Goal: Transaction & Acquisition: Purchase product/service

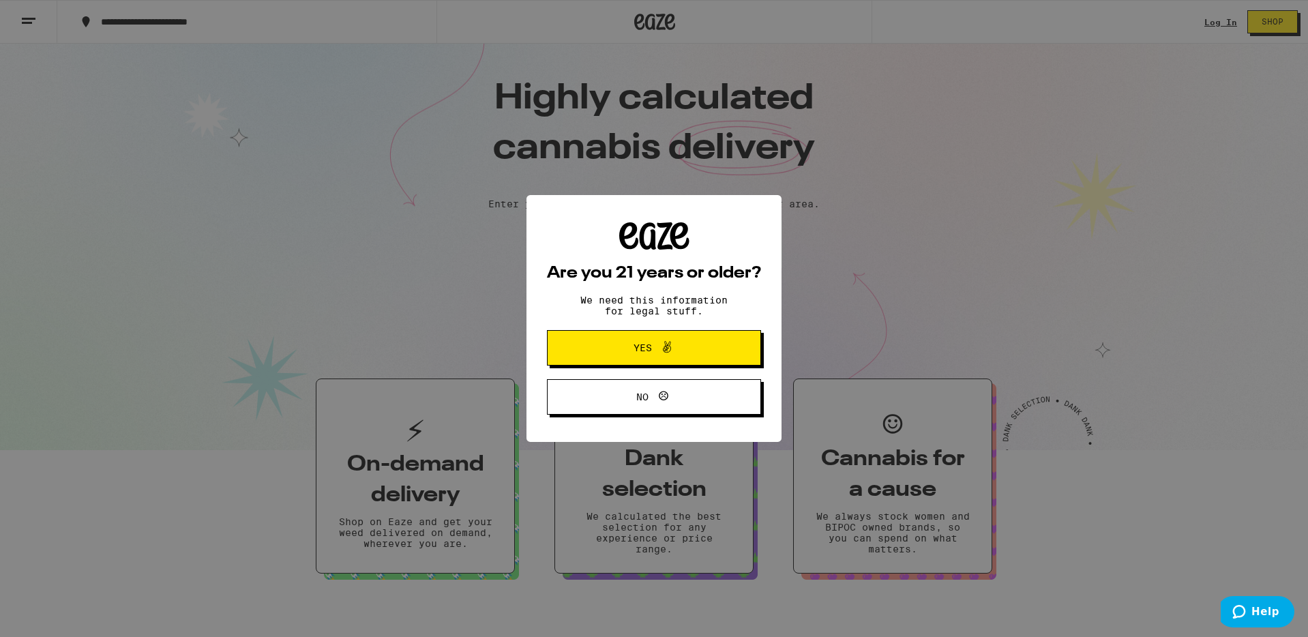
click at [646, 357] on span "Yes" at bounding box center [654, 348] width 104 height 18
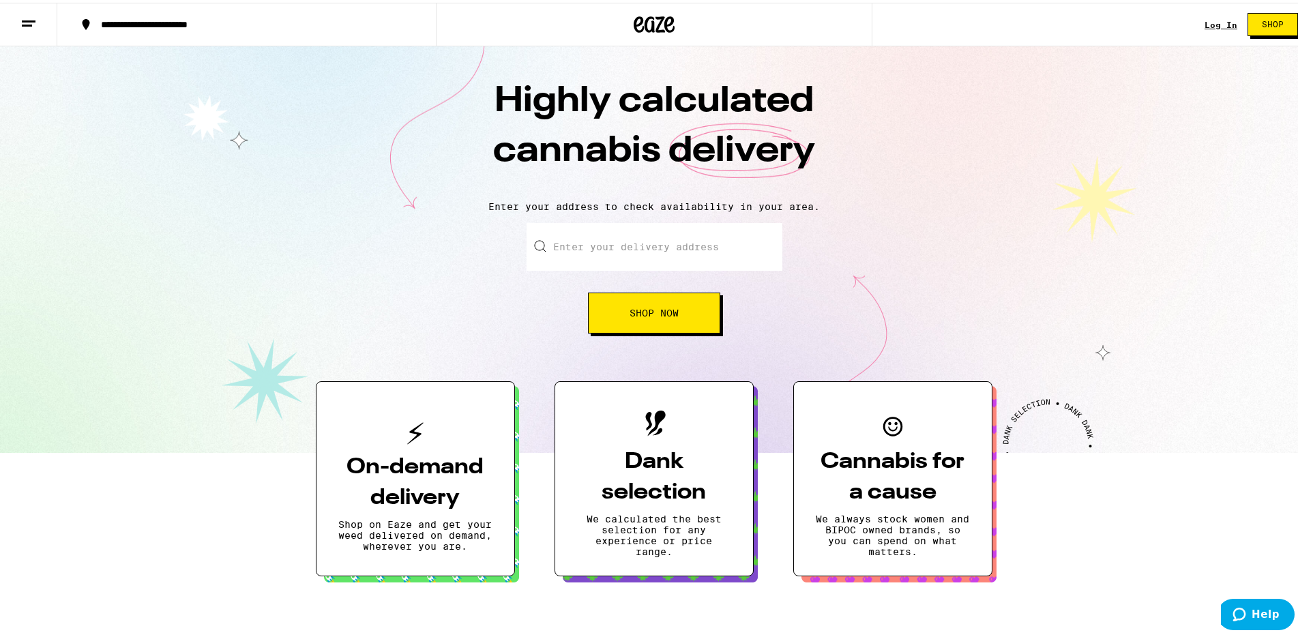
click at [664, 326] on button "Shop Now" at bounding box center [654, 310] width 132 height 41
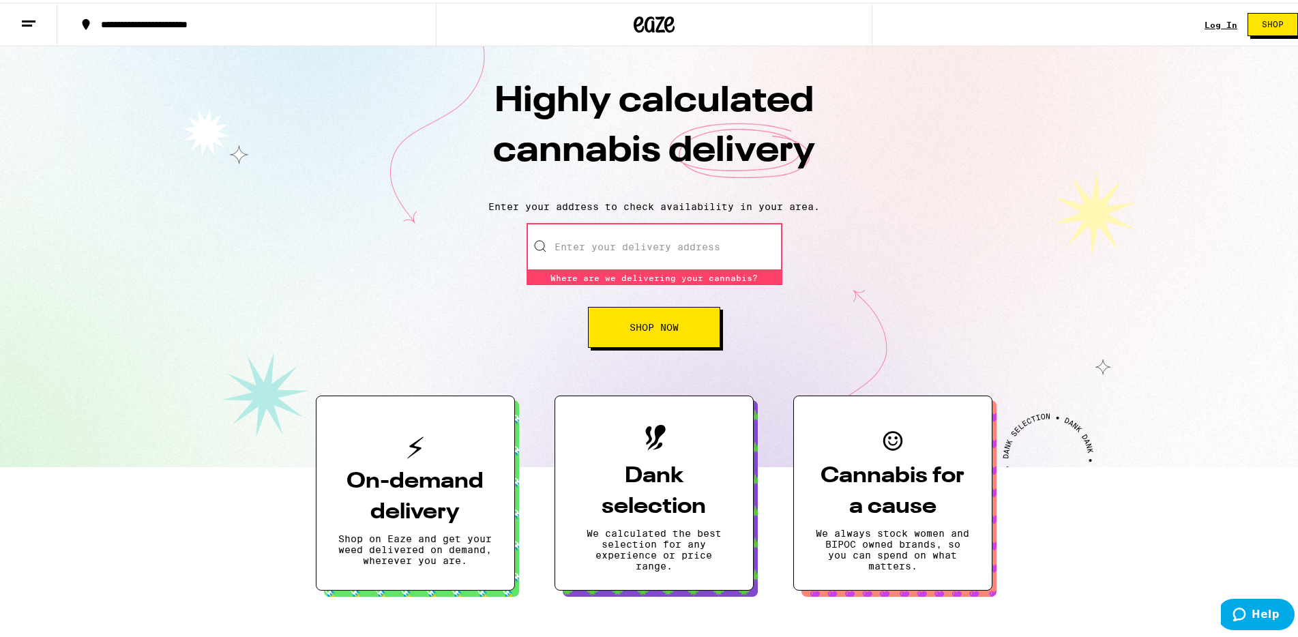
click at [685, 245] on input "Enter your delivery address" at bounding box center [654, 244] width 256 height 48
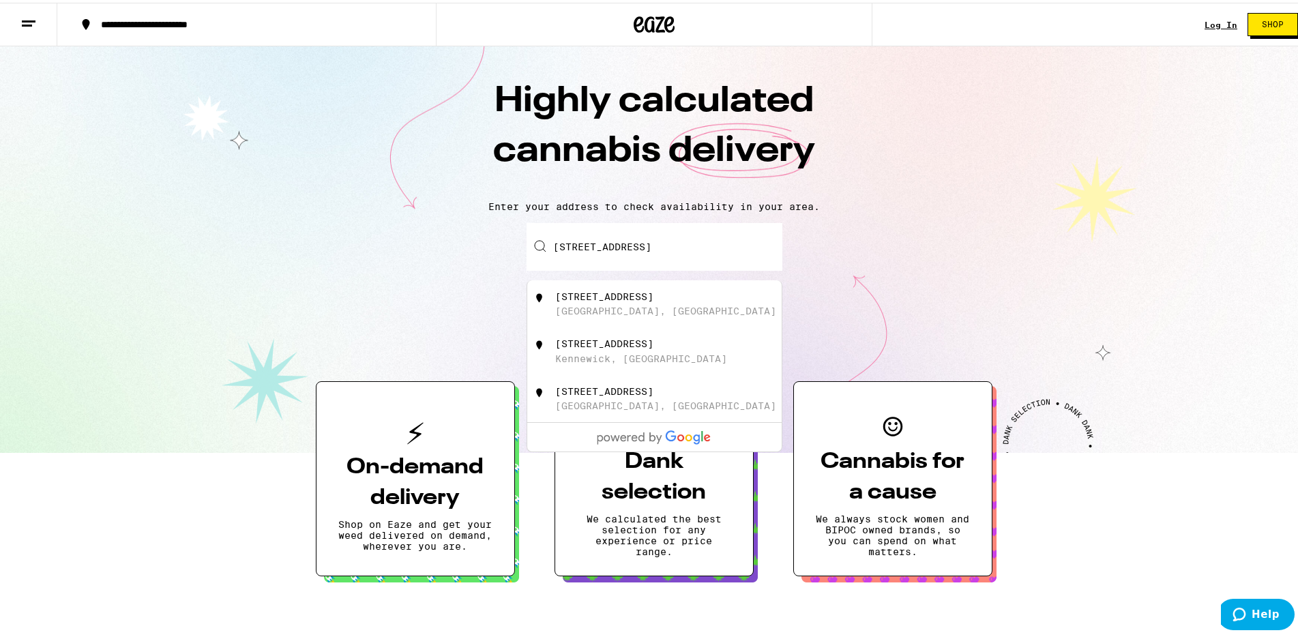
click at [659, 308] on div "[STREET_ADDRESS]" at bounding box center [676, 301] width 243 height 26
type input "[STREET_ADDRESS]"
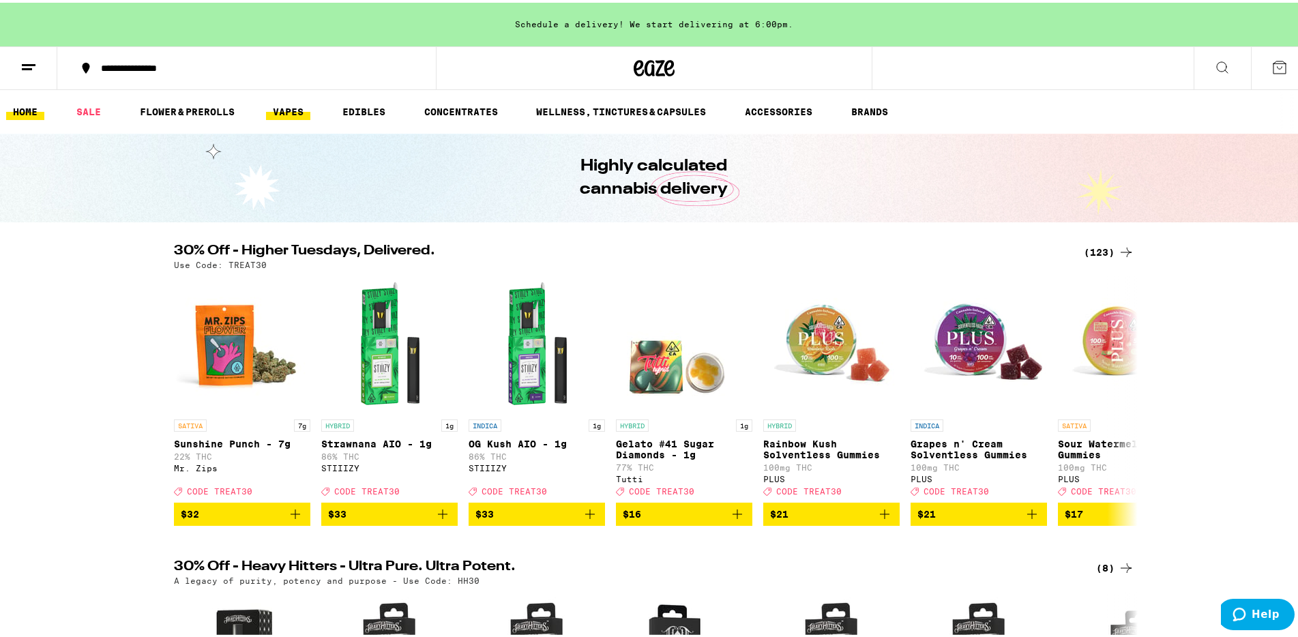
click at [310, 113] on link "VAPES" at bounding box center [288, 109] width 44 height 16
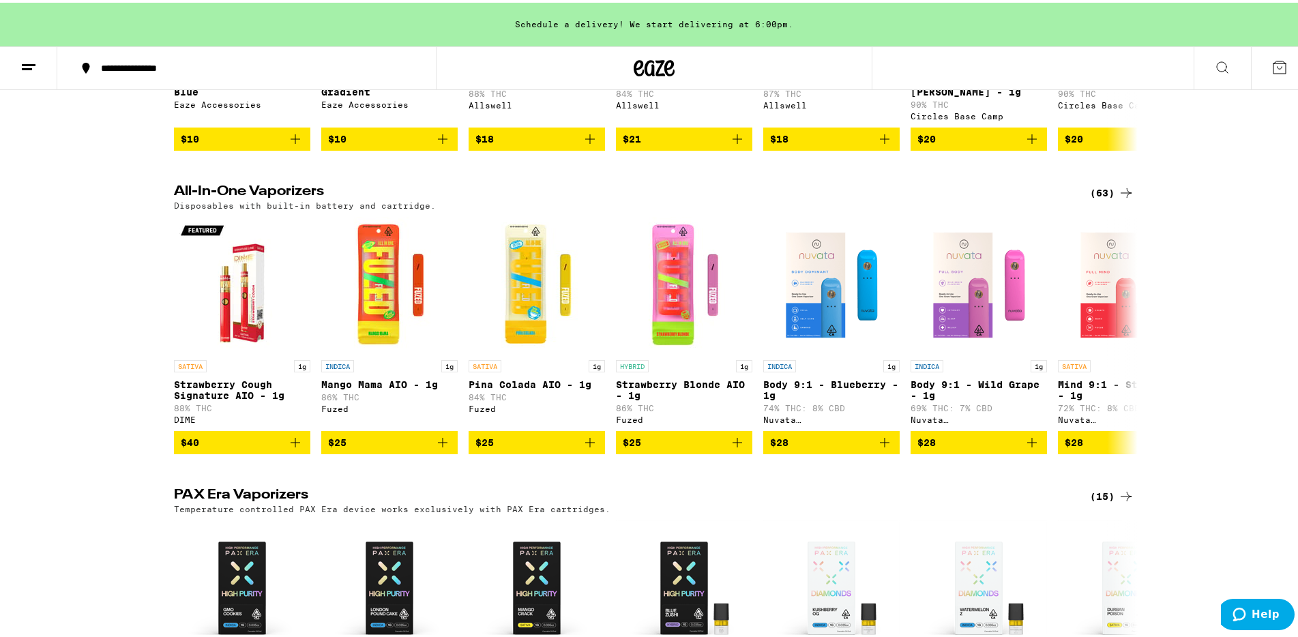
scroll to position [341, 0]
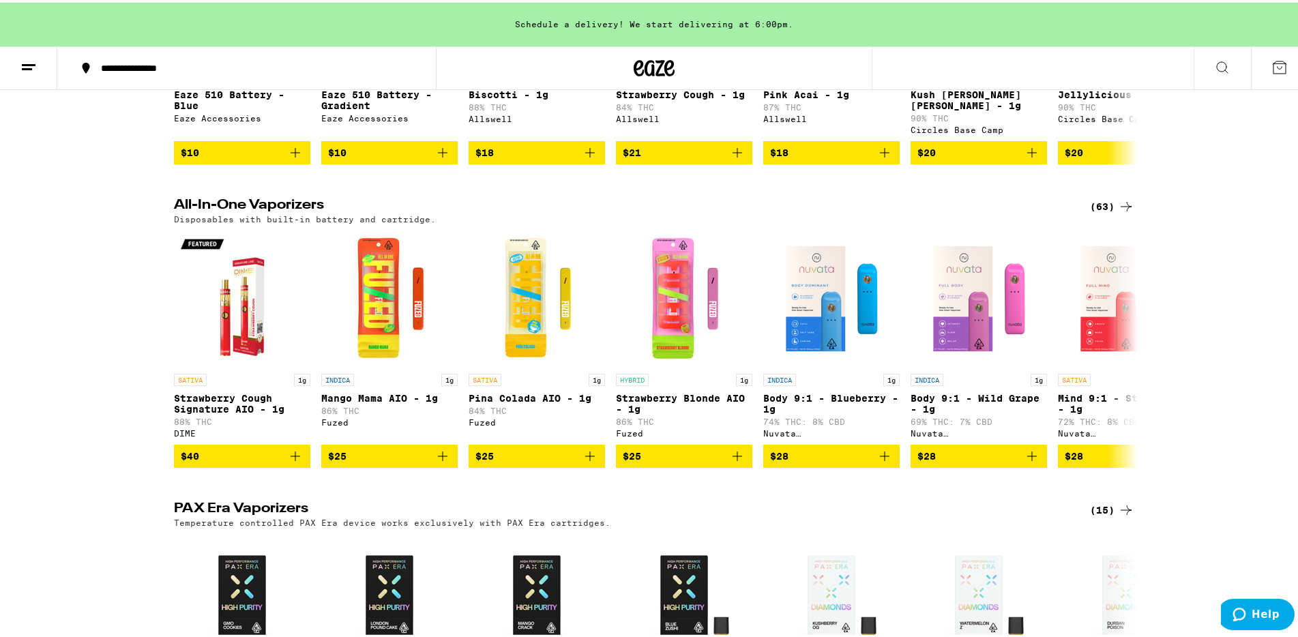
click at [1107, 196] on div "(63)" at bounding box center [1112, 204] width 44 height 16
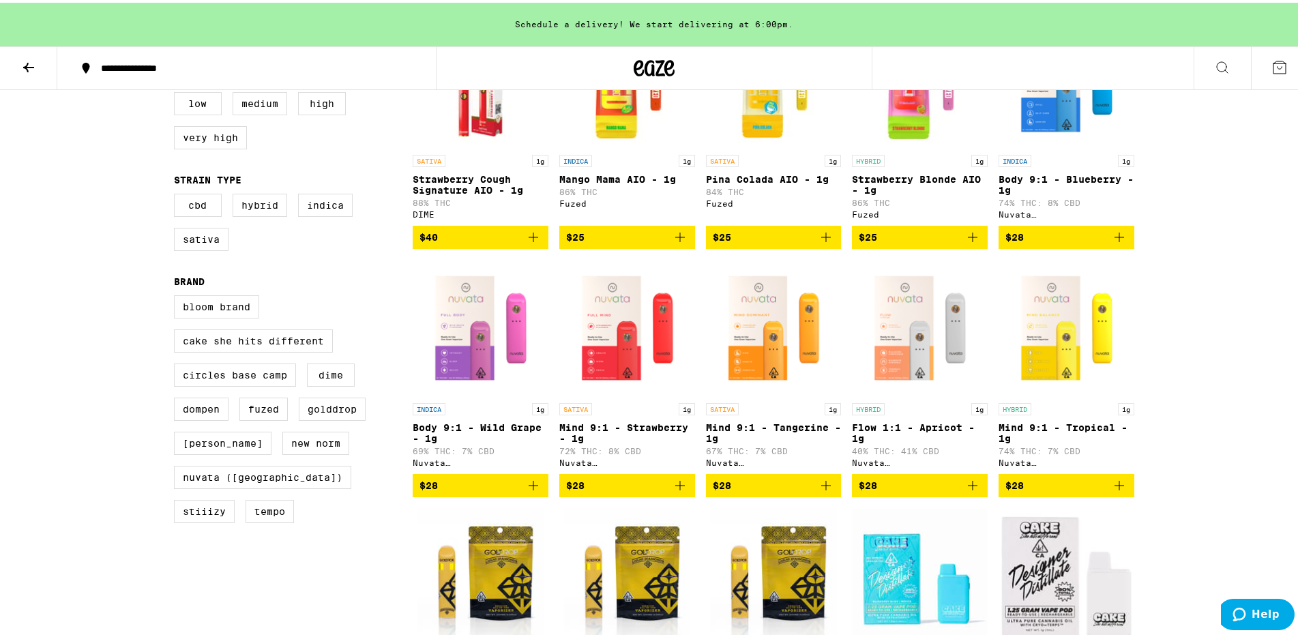
scroll to position [227, 0]
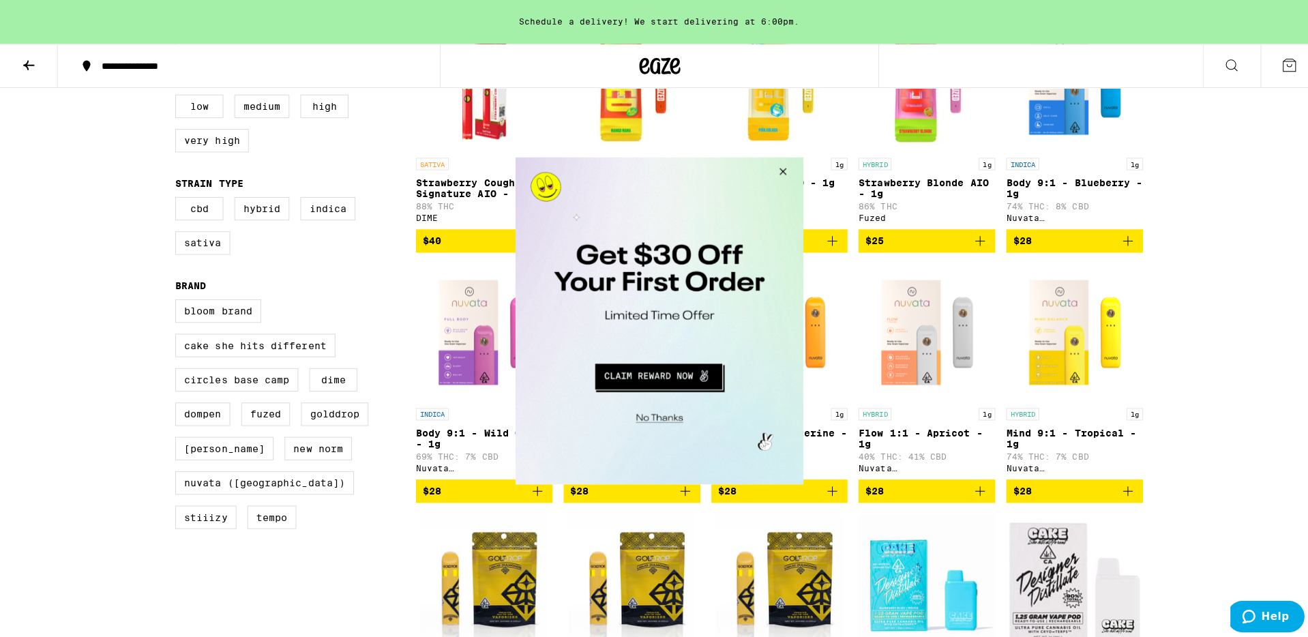
click at [783, 177] on button "Close Modal" at bounding box center [778, 173] width 37 height 33
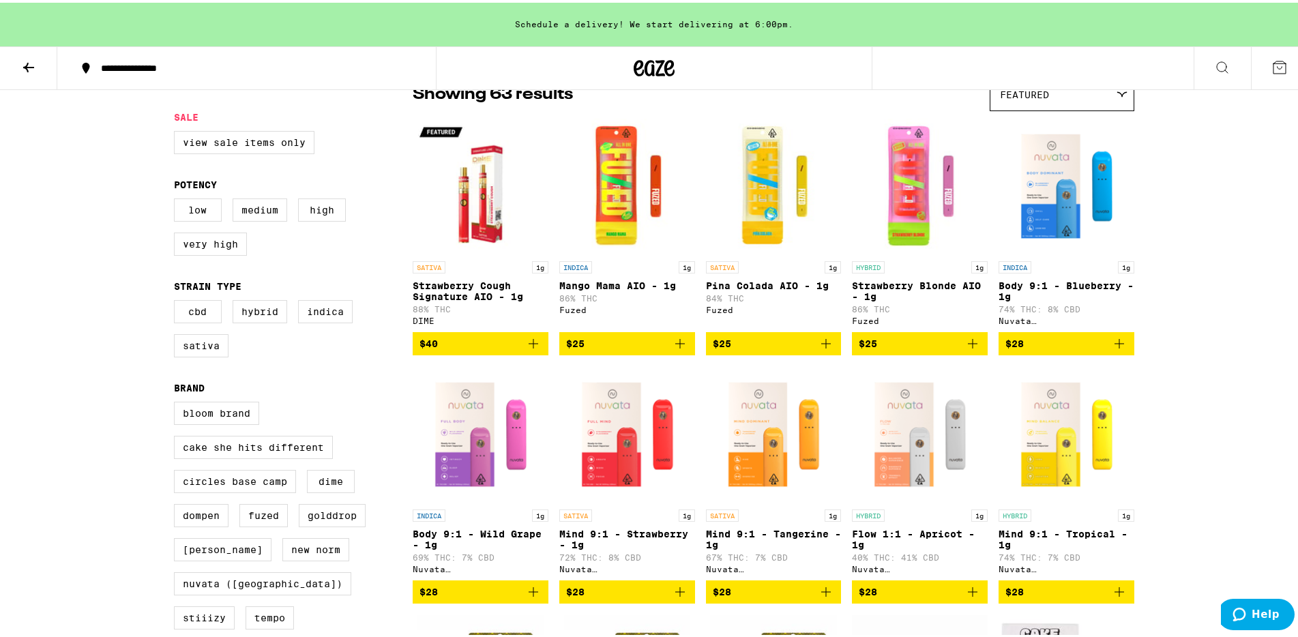
scroll to position [0, 0]
